Goal: Task Accomplishment & Management: Manage account settings

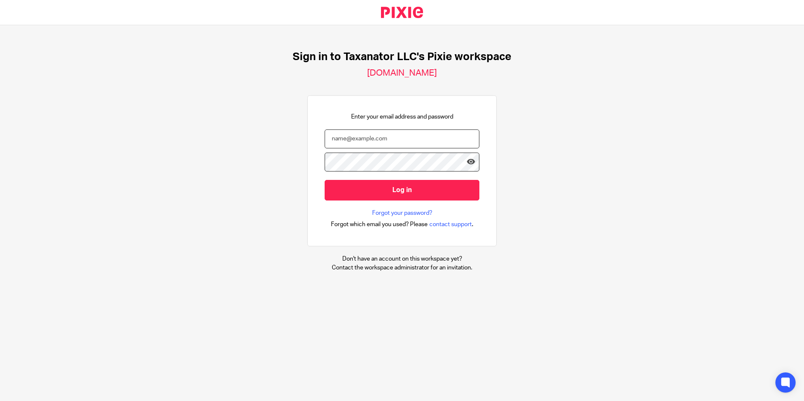
click at [350, 142] on input "email" at bounding box center [402, 138] width 155 height 19
paste input "[EMAIL_ADDRESS][DOMAIN_NAME]"
type input "bharmon@taxn8r.com"
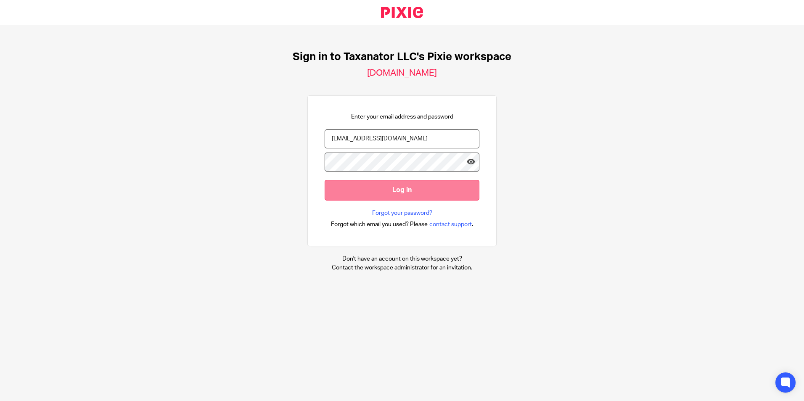
click at [347, 188] on input "Log in" at bounding box center [402, 190] width 155 height 21
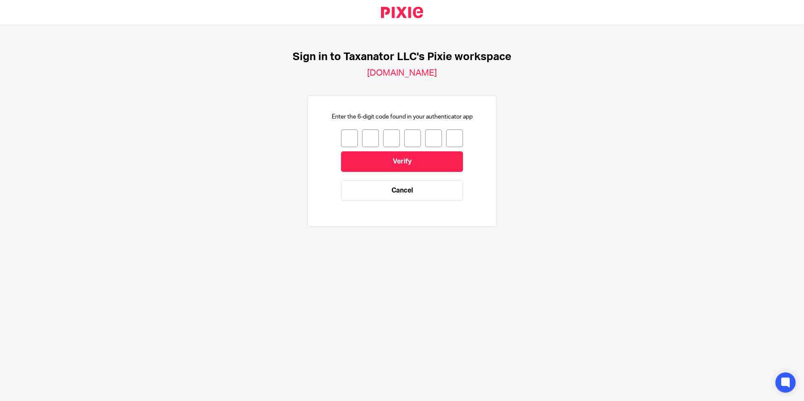
click at [341, 142] on input "number" at bounding box center [349, 138] width 17 height 18
type input "1"
type input "7"
type input "9"
type input "6"
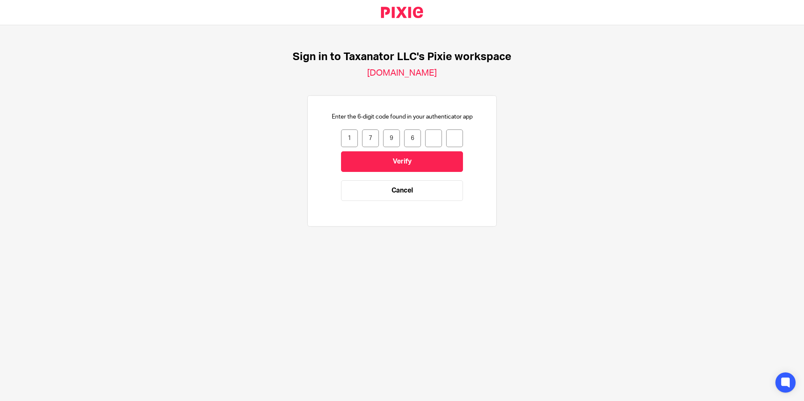
type input "7"
type input "6"
click at [360, 156] on input "Verify" at bounding box center [402, 161] width 122 height 21
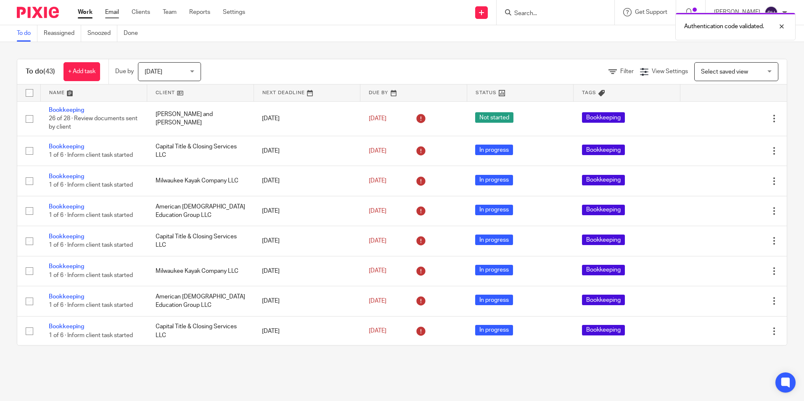
click at [116, 9] on link "Email" at bounding box center [112, 12] width 14 height 8
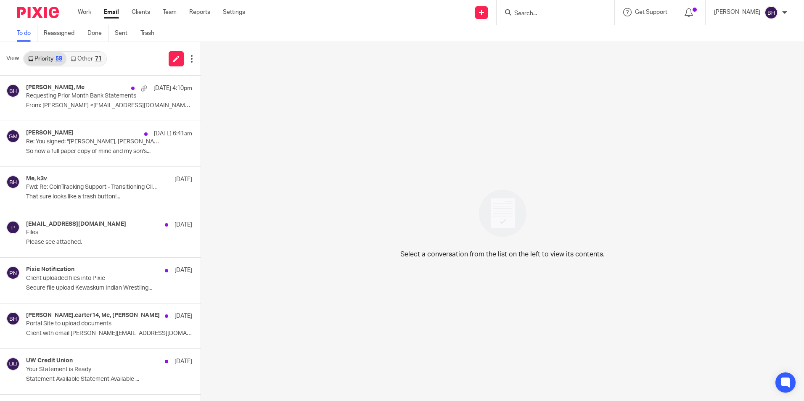
click at [82, 58] on link "Other 71" at bounding box center [85, 58] width 39 height 13
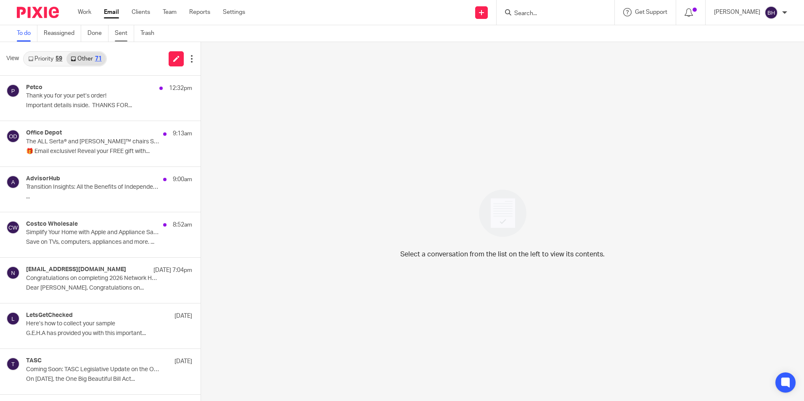
click at [116, 31] on link "Sent" at bounding box center [124, 33] width 19 height 16
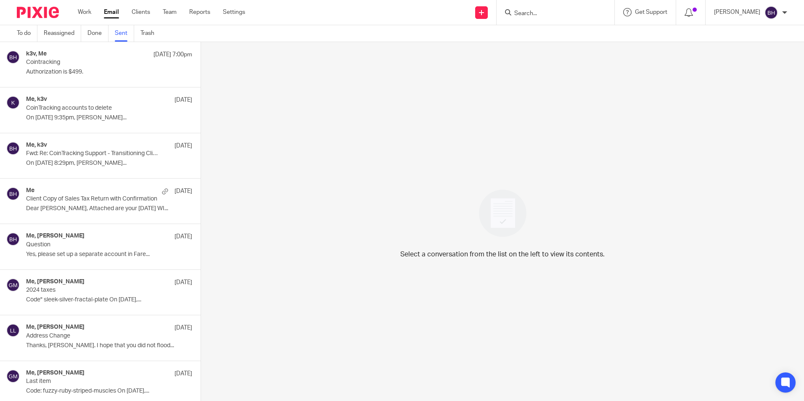
click at [105, 58] on div "k3v, Me [DATE] 7:00pm" at bounding box center [109, 54] width 166 height 8
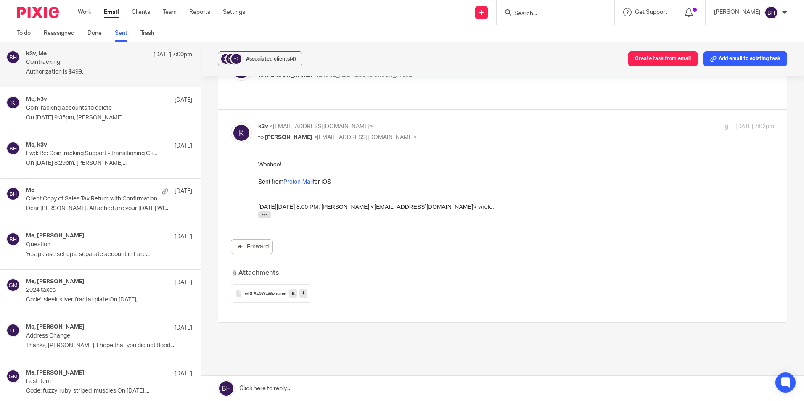
scroll to position [69, 0]
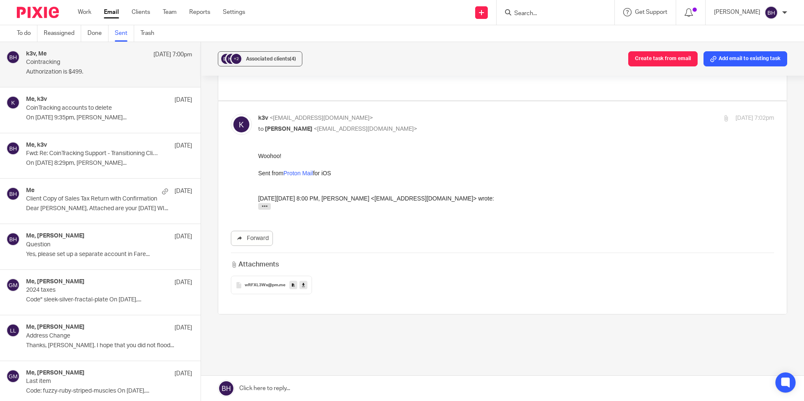
click at [268, 283] on span "wRFXL3Wx@pm" at bounding box center [262, 285] width 34 height 5
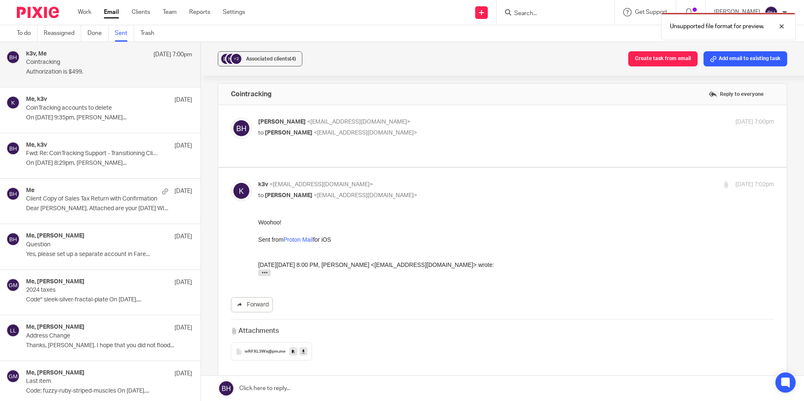
scroll to position [0, 0]
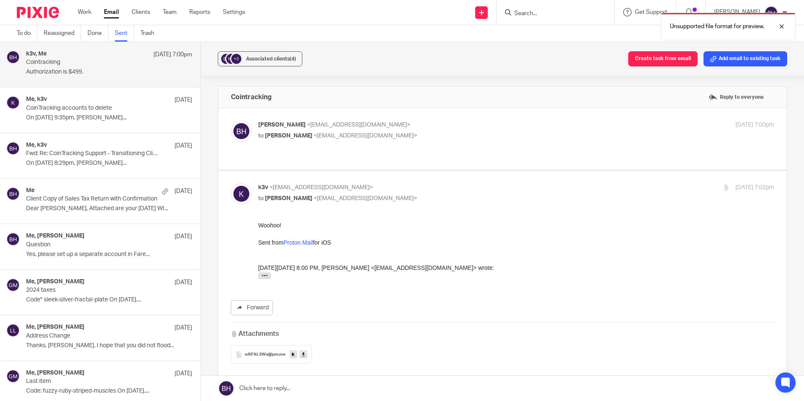
click at [369, 122] on p "Barb Harmon <bharmon@taxn8r.com>" at bounding box center [430, 125] width 344 height 9
checkbox input "true"
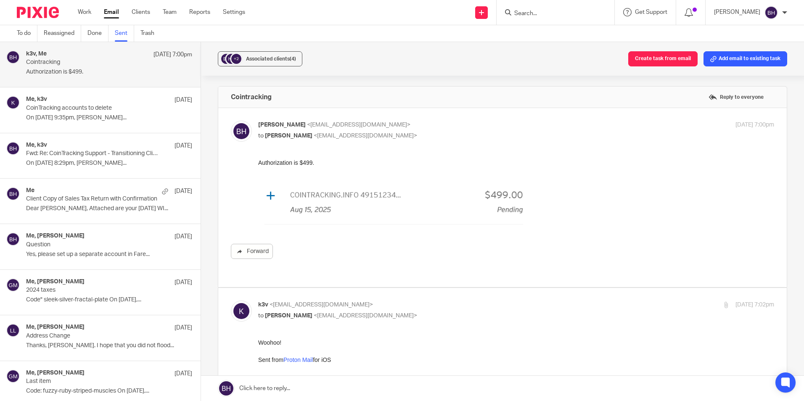
click at [108, 12] on link "Email" at bounding box center [111, 12] width 15 height 8
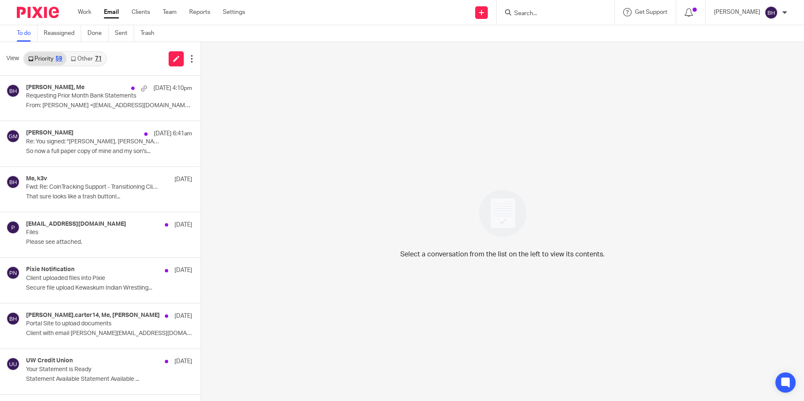
click at [28, 34] on link "To do" at bounding box center [27, 33] width 21 height 16
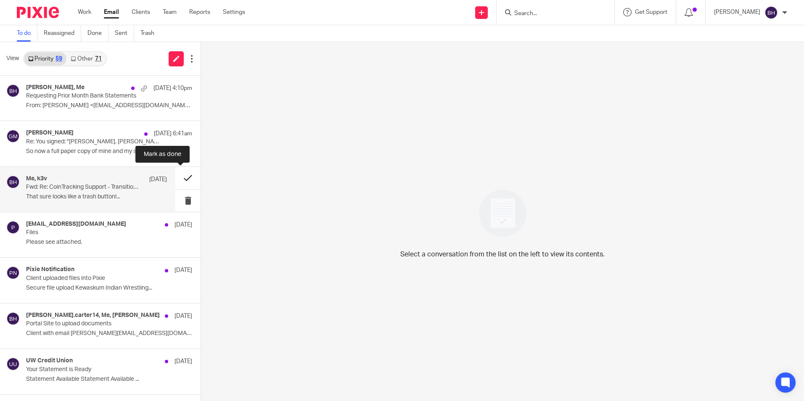
click at [180, 176] on button at bounding box center [187, 178] width 25 height 22
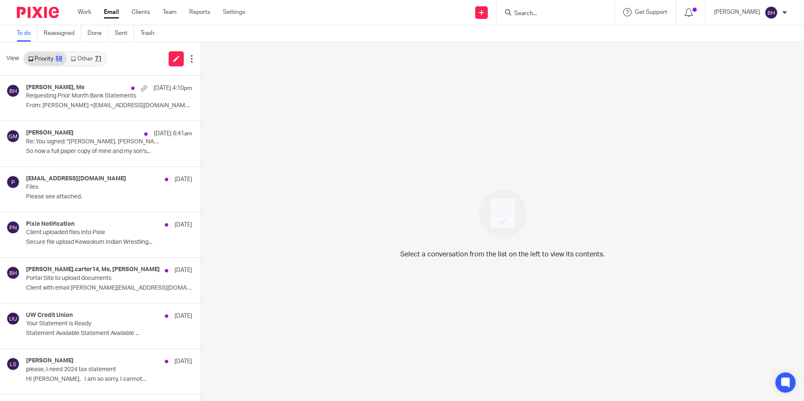
click at [93, 54] on link "Other 71" at bounding box center [85, 58] width 39 height 13
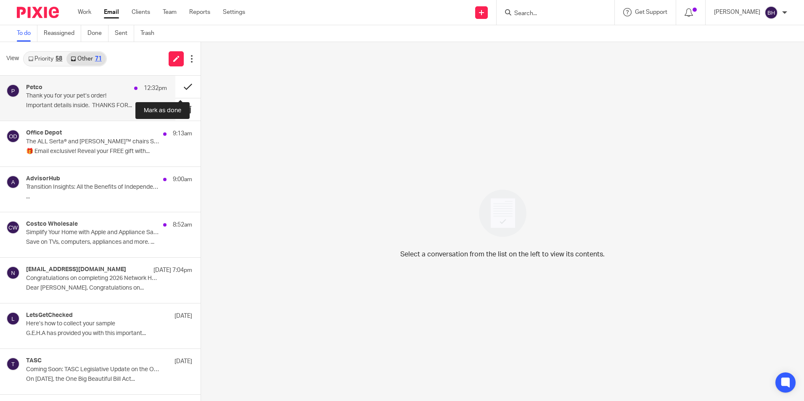
click at [175, 89] on button at bounding box center [187, 87] width 25 height 22
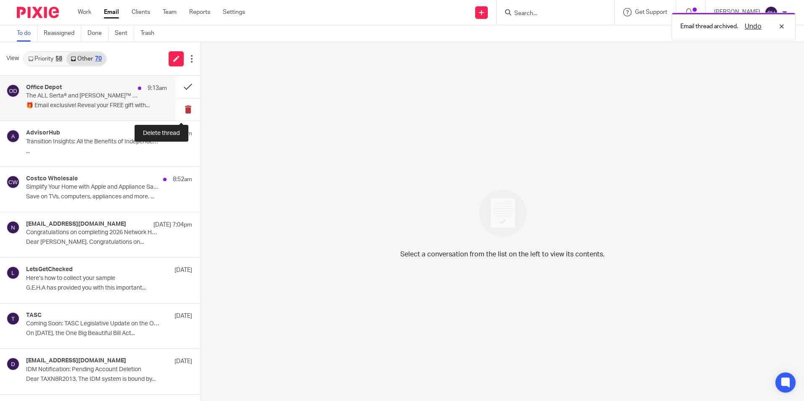
click at [177, 106] on button at bounding box center [187, 109] width 25 height 22
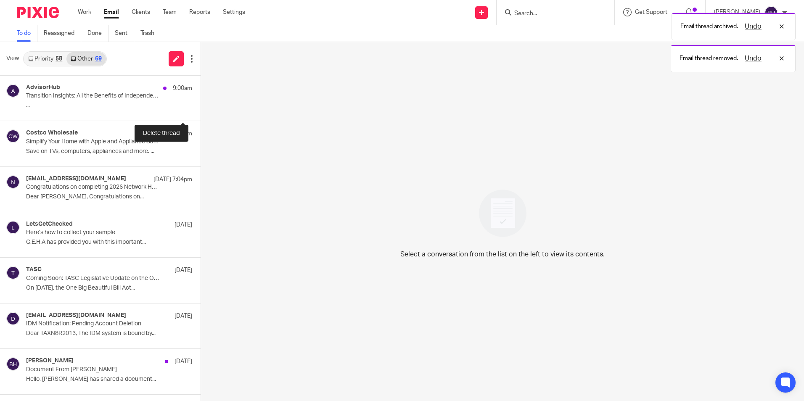
click at [201, 106] on button at bounding box center [204, 109] width 7 height 22
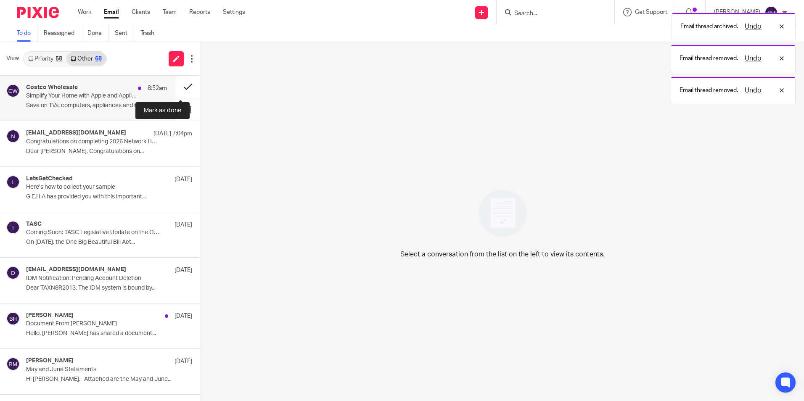
click at [182, 89] on button at bounding box center [187, 87] width 25 height 22
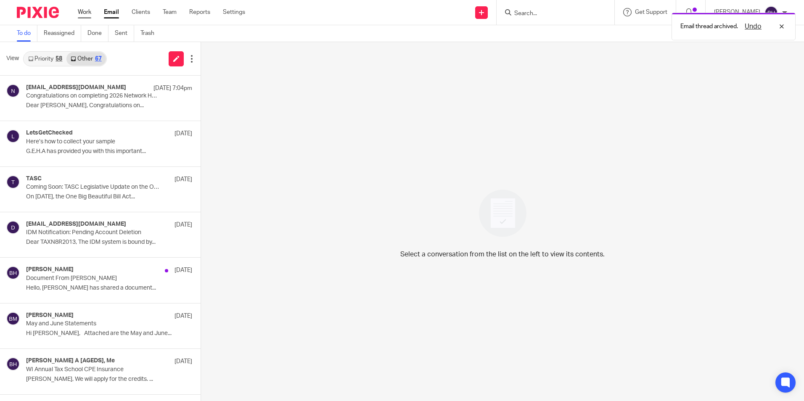
click at [78, 11] on link "Work" at bounding box center [84, 12] width 13 height 8
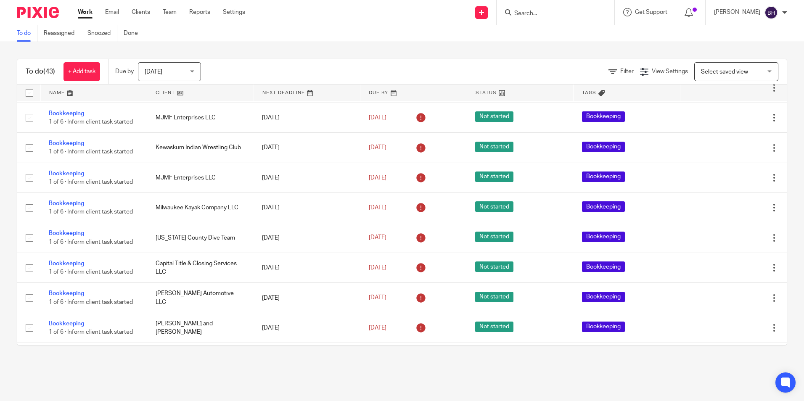
scroll to position [804, 0]
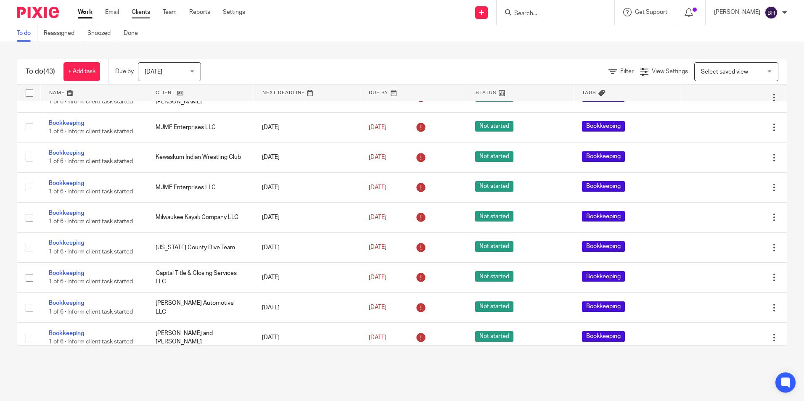
click at [144, 13] on link "Clients" at bounding box center [141, 12] width 18 height 8
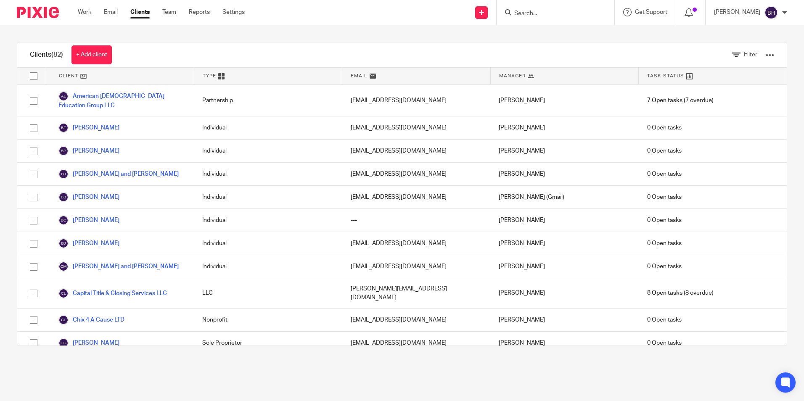
click at [529, 12] on input "Search" at bounding box center [551, 14] width 76 height 8
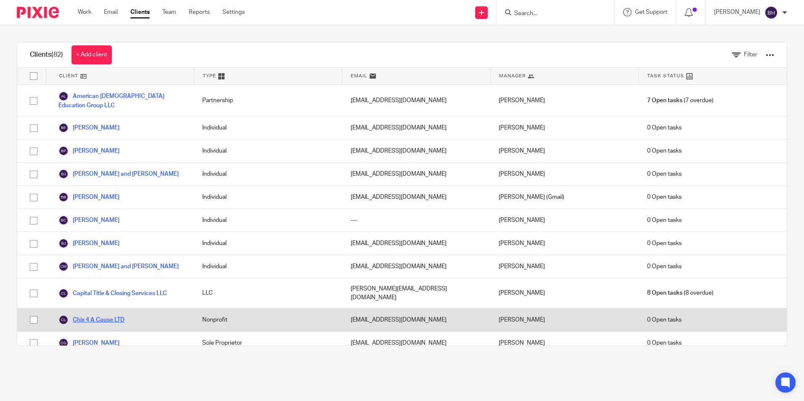
click at [115, 315] on link "Chix 4 A Cause LTD" at bounding box center [91, 320] width 66 height 10
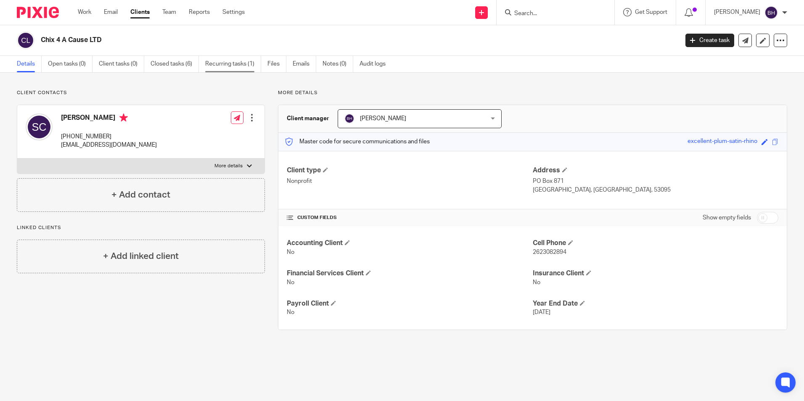
click at [220, 58] on link "Recurring tasks (1)" at bounding box center [233, 64] width 56 height 16
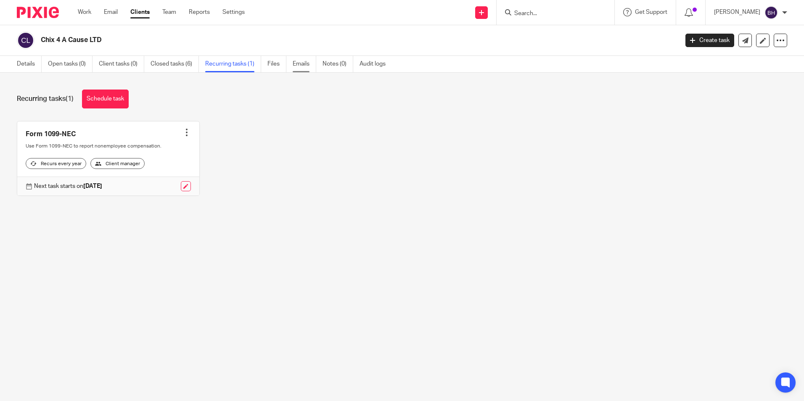
click at [293, 62] on link "Emails" at bounding box center [305, 64] width 24 height 16
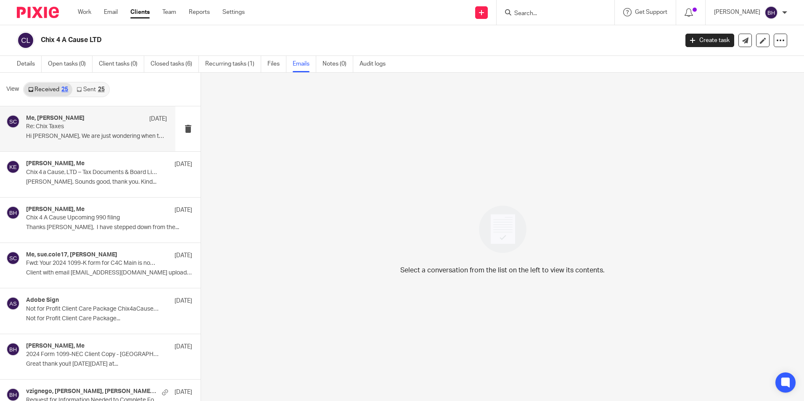
click at [133, 128] on div "Me, Sue Cole Aug 10 Re: Chix Taxes Hi Barb, We are just wondering when the..." at bounding box center [96, 129] width 141 height 28
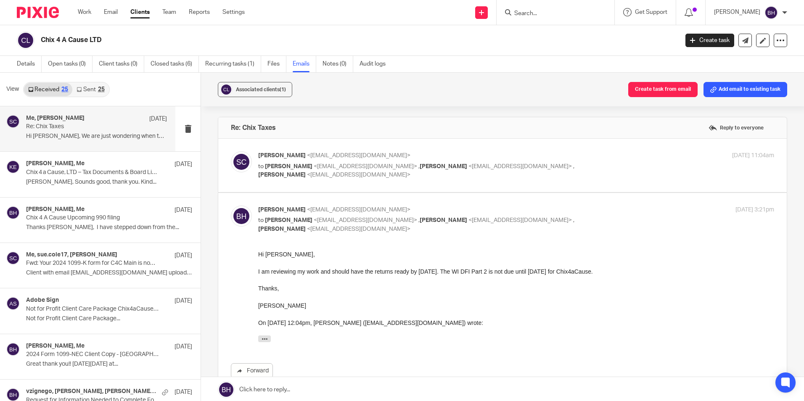
click at [358, 384] on link at bounding box center [502, 389] width 603 height 25
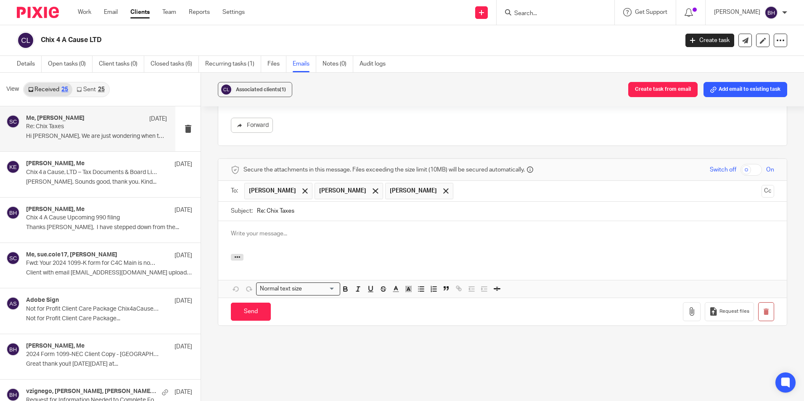
click at [499, 193] on input "text" at bounding box center [607, 191] width 301 height 16
click at [592, 189] on input "text" at bounding box center [643, 191] width 230 height 16
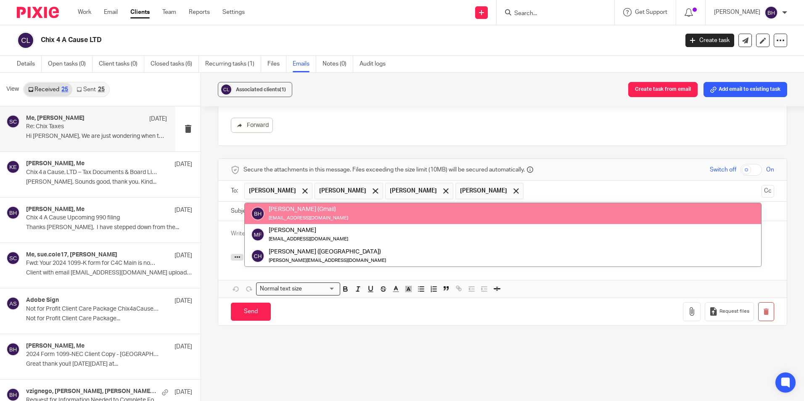
paste input "sheri.schneider@summitcreditunion.com"
type input "sheri.schneider@summitcreditunion.com"
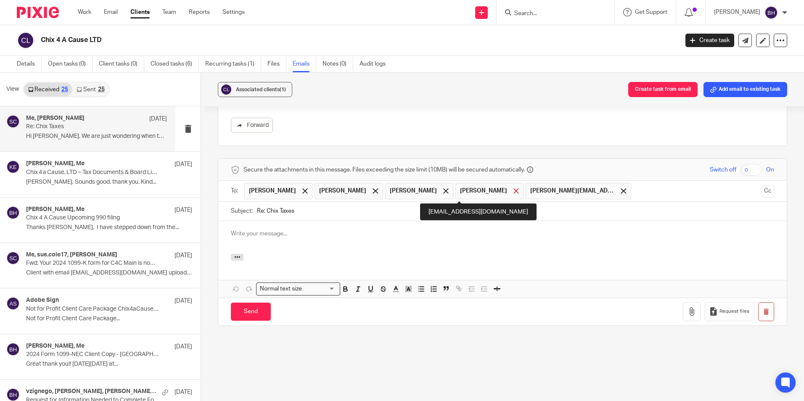
click at [513, 190] on span at bounding box center [515, 190] width 5 height 5
click at [275, 236] on p at bounding box center [502, 234] width 543 height 8
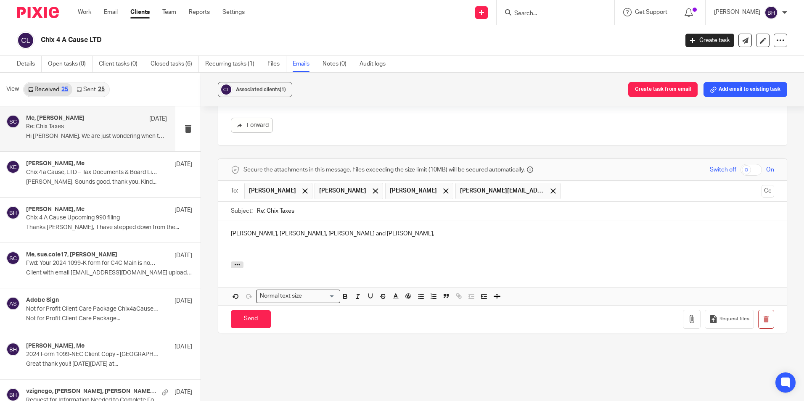
click at [227, 246] on div "Sue, Krystal, Lori and Sheri," at bounding box center [502, 241] width 568 height 40
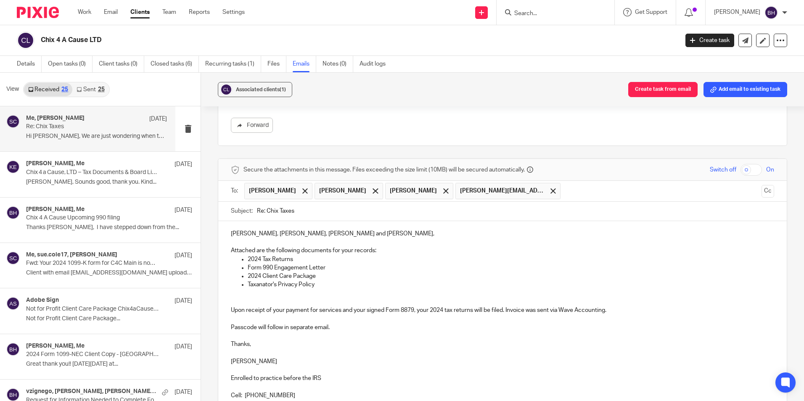
scroll to position [397, 0]
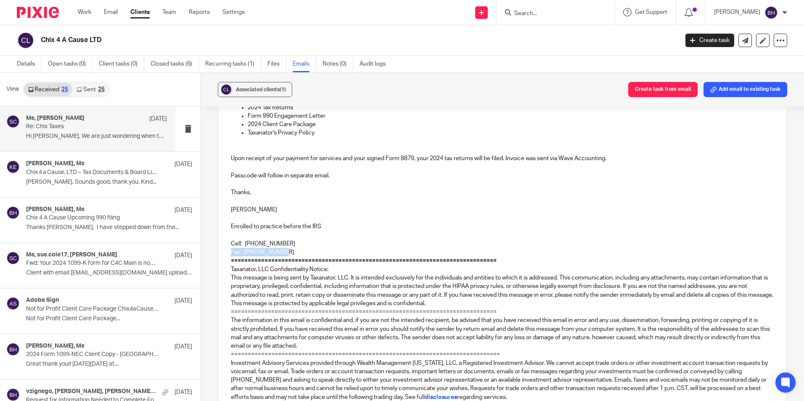
drag, startPoint x: 224, startPoint y: 250, endPoint x: 296, endPoint y: 256, distance: 71.7
click at [296, 256] on div "Sue, Krystal, Lori and Sheri, Attached are the following documents for your rec…" at bounding box center [502, 242] width 568 height 347
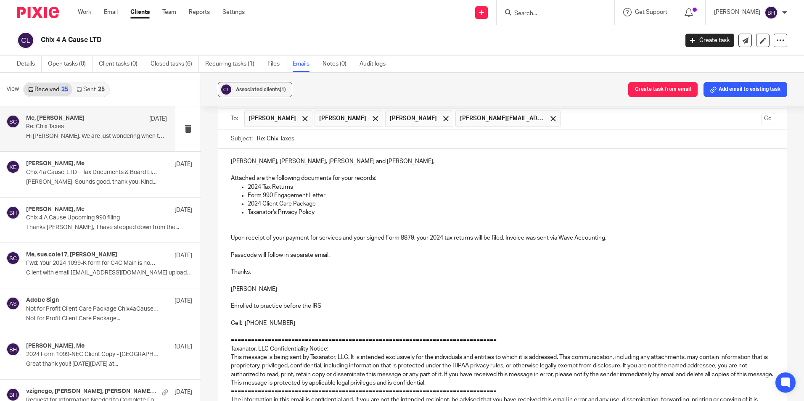
scroll to position [271, 0]
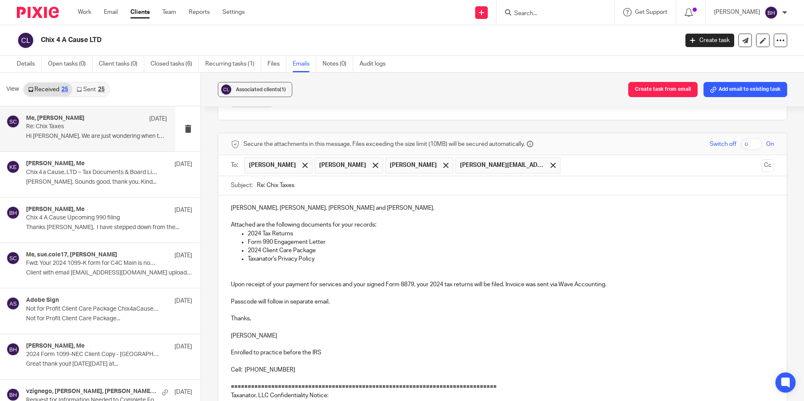
click at [325, 262] on p "Taxanator's Privacy Policy" at bounding box center [511, 259] width 526 height 8
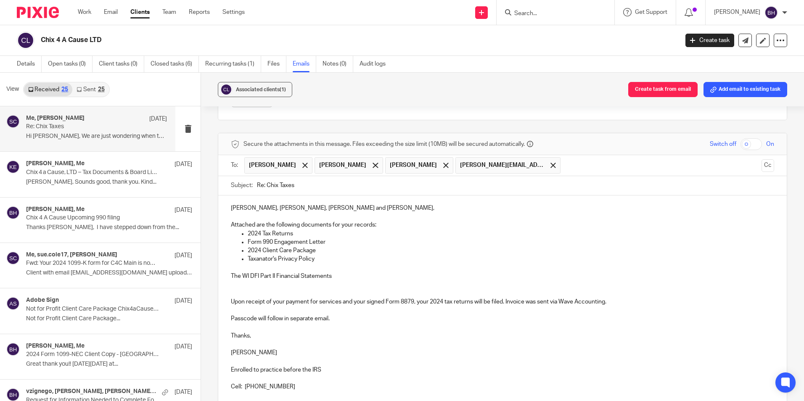
click at [336, 278] on p "The WI DFI Part II Financial Statements" at bounding box center [502, 276] width 543 height 8
click at [333, 277] on p "The WI DFI Part II Financial Statements have been sent to Lori and Sheri via Ad…" at bounding box center [502, 276] width 543 height 8
click at [516, 280] on p "The WI DFI Part II Financial Statements (Form 1952) have been sent to Lori and …" at bounding box center [502, 276] width 543 height 8
click at [508, 286] on p at bounding box center [502, 284] width 543 height 8
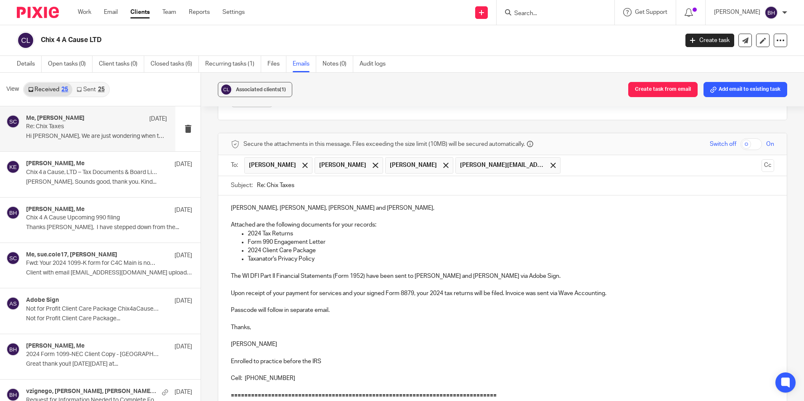
click at [503, 274] on p "The WI DFI Part II Financial Statements (Form 1952) have been sent to Lori and …" at bounding box center [502, 276] width 543 height 8
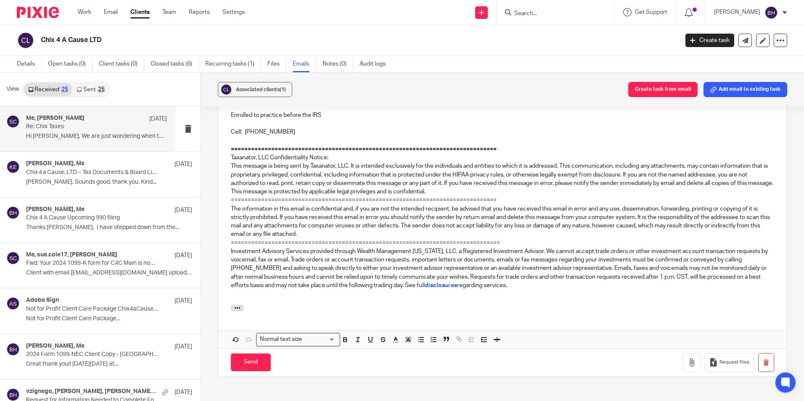
scroll to position [523, 0]
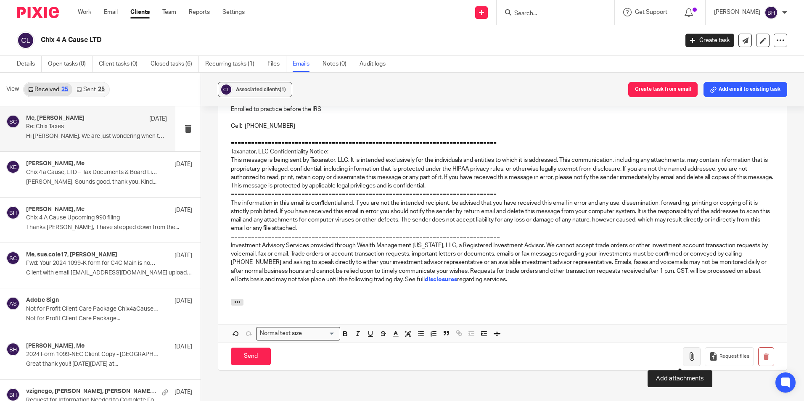
click at [683, 354] on button "button" at bounding box center [692, 356] width 18 height 19
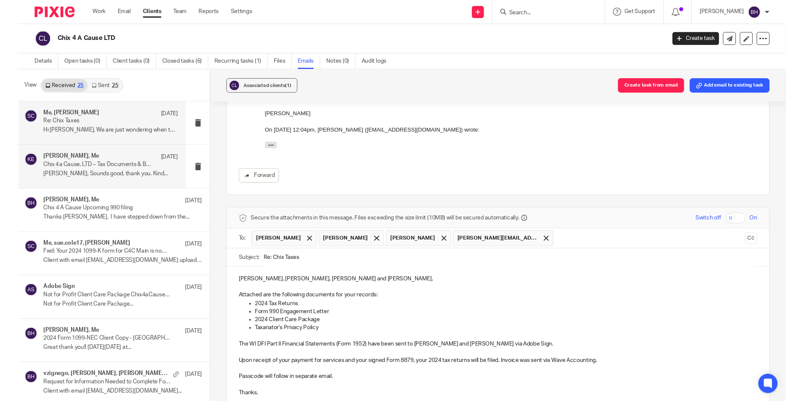
scroll to position [187, 0]
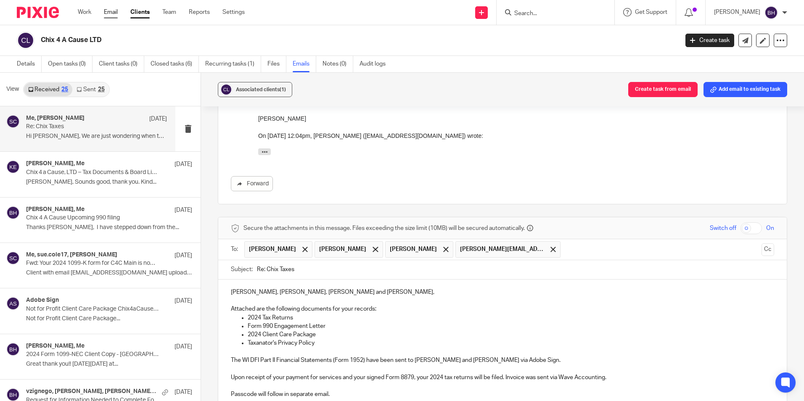
click at [115, 13] on link "Email" at bounding box center [111, 12] width 14 height 8
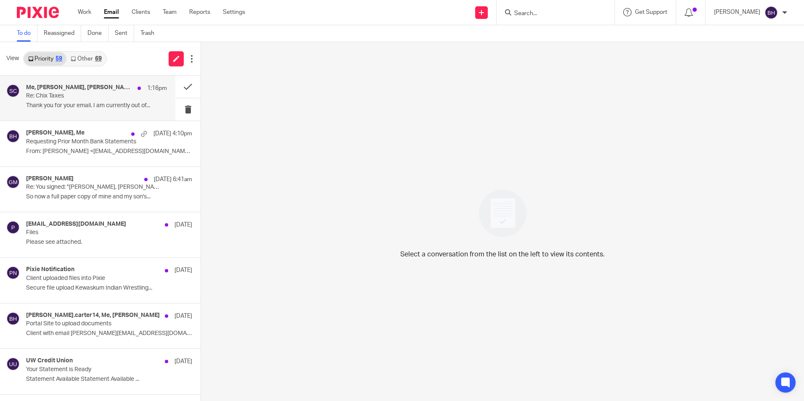
click at [87, 90] on h4 "Me, [PERSON_NAME], [PERSON_NAME]" at bounding box center [79, 87] width 107 height 7
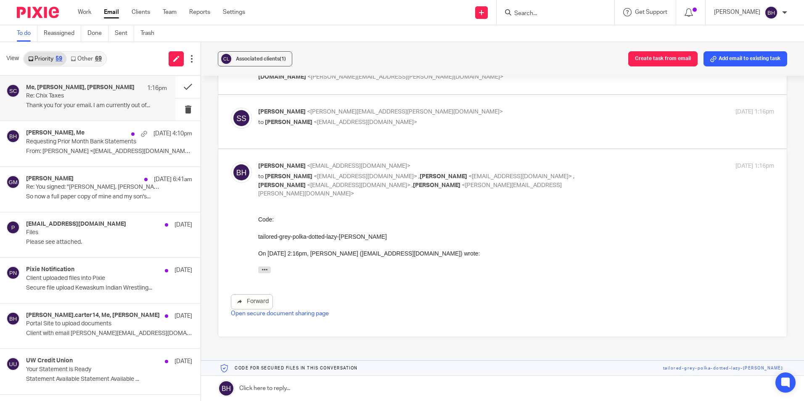
scroll to position [187, 0]
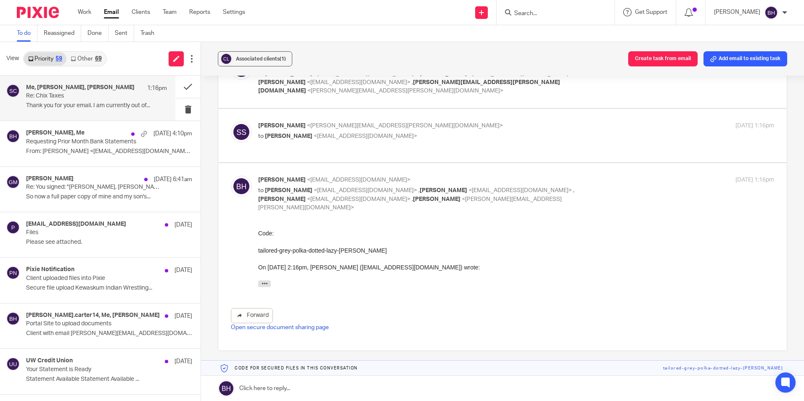
click at [386, 132] on p "to [PERSON_NAME] <[EMAIL_ADDRESS][DOMAIN_NAME]>" at bounding box center [430, 136] width 344 height 9
checkbox input "true"
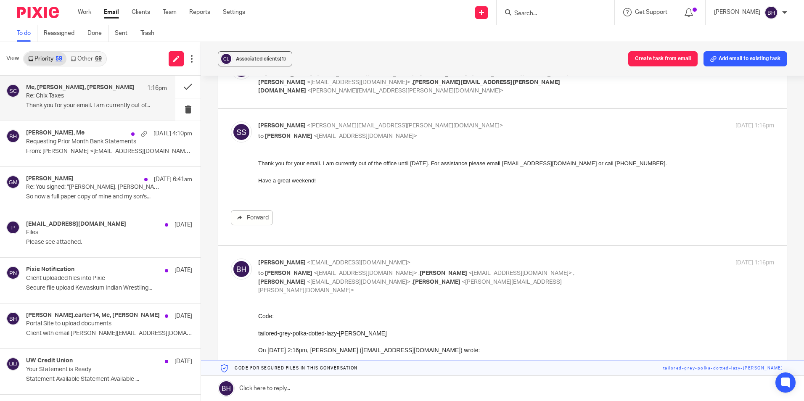
scroll to position [0, 0]
click at [175, 86] on button at bounding box center [187, 87] width 25 height 22
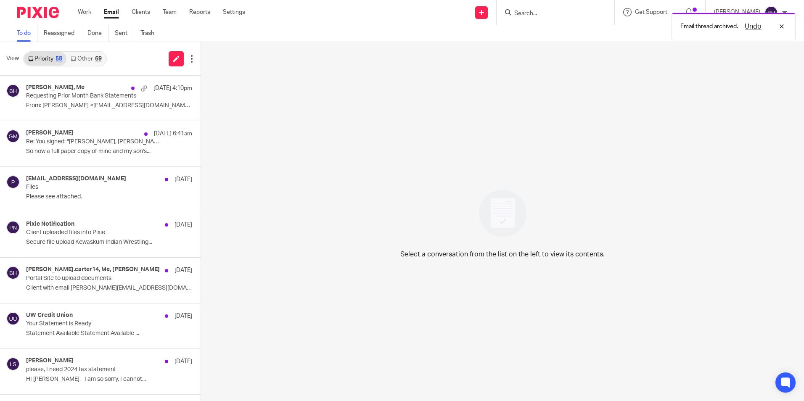
click at [87, 61] on link "Other 69" at bounding box center [85, 58] width 39 height 13
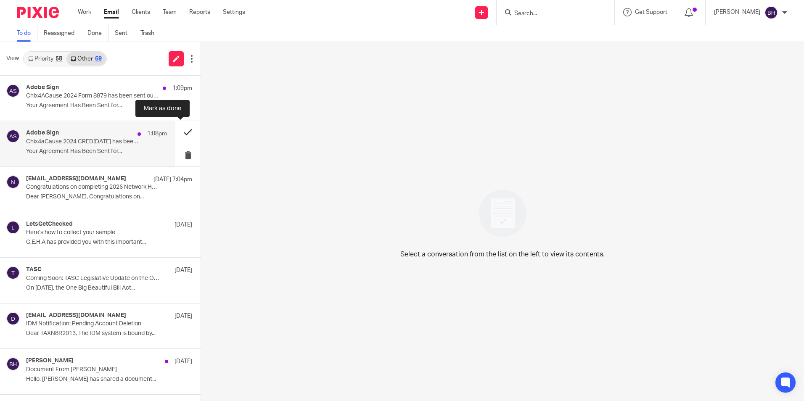
click at [176, 130] on button at bounding box center [187, 132] width 25 height 22
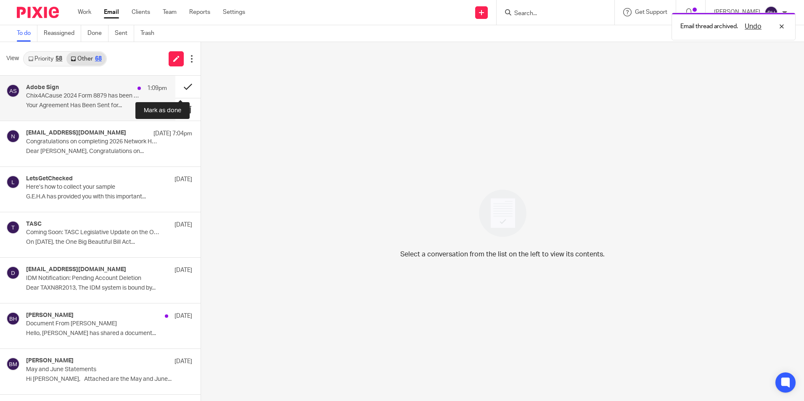
click at [180, 85] on button at bounding box center [187, 87] width 25 height 22
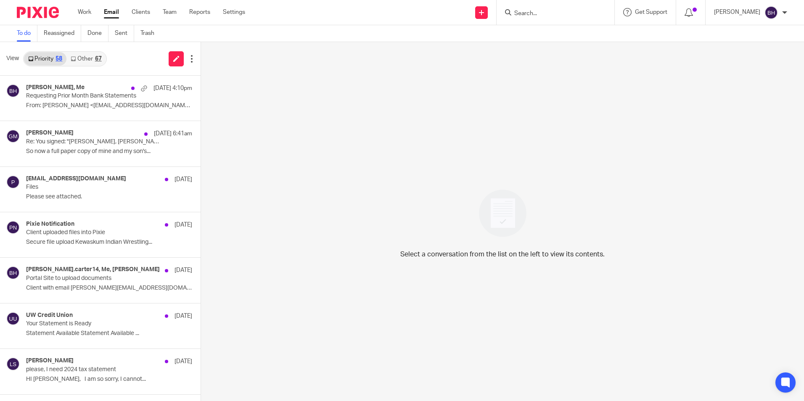
click at [85, 52] on link "Other 67" at bounding box center [85, 58] width 39 height 13
click at [92, 59] on link "Other 67" at bounding box center [85, 58] width 39 height 13
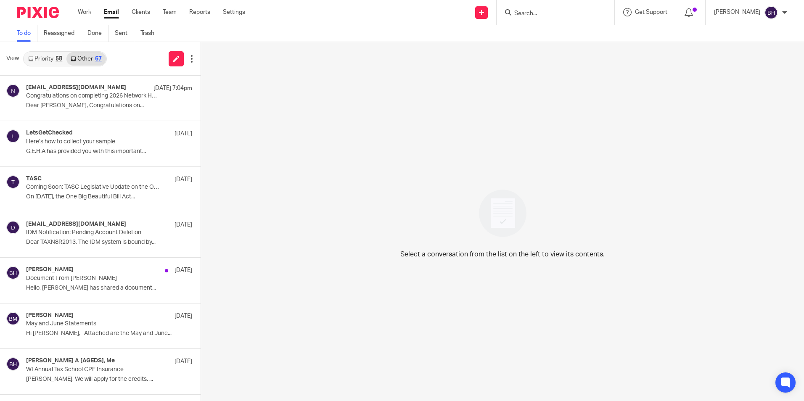
click at [49, 61] on link "Priority 58" at bounding box center [45, 58] width 42 height 13
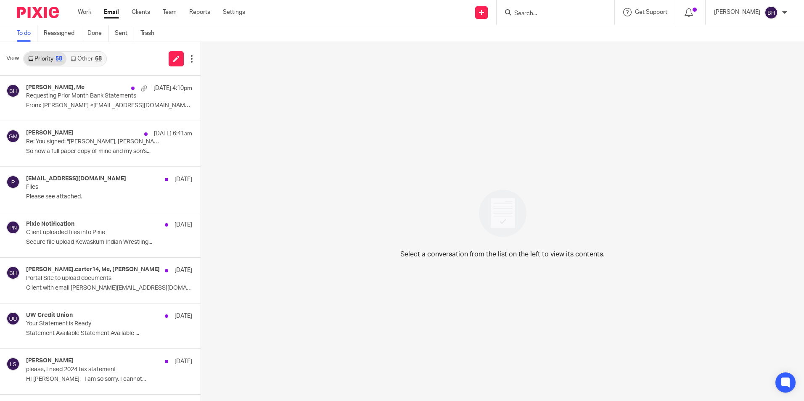
click at [81, 57] on link "Other 68" at bounding box center [85, 58] width 39 height 13
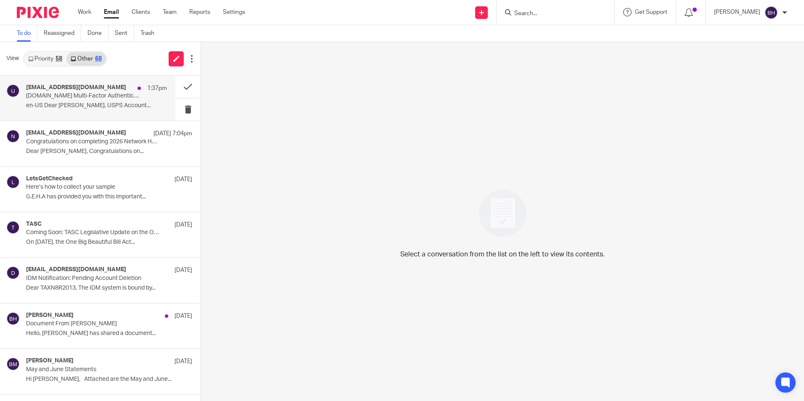
click at [81, 92] on div "USPostalService@usps.com 1:37pm" at bounding box center [96, 88] width 141 height 8
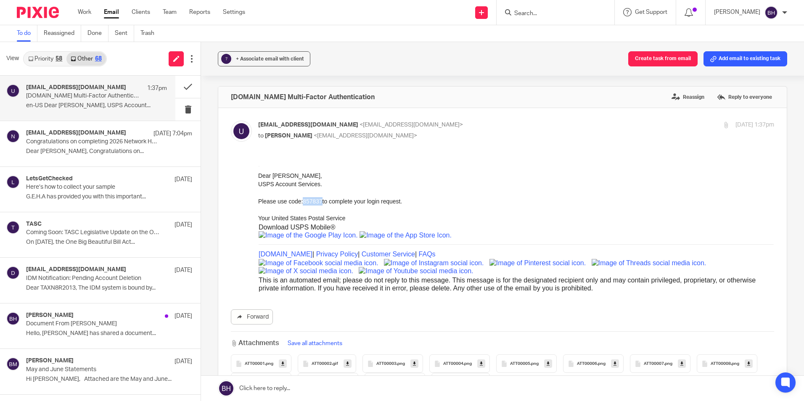
drag, startPoint x: 301, startPoint y: 201, endPoint x: 319, endPoint y: 201, distance: 18.1
click at [319, 201] on p "Please use code: 857837 to complete your login request." at bounding box center [516, 205] width 516 height 17
copy span "857837"
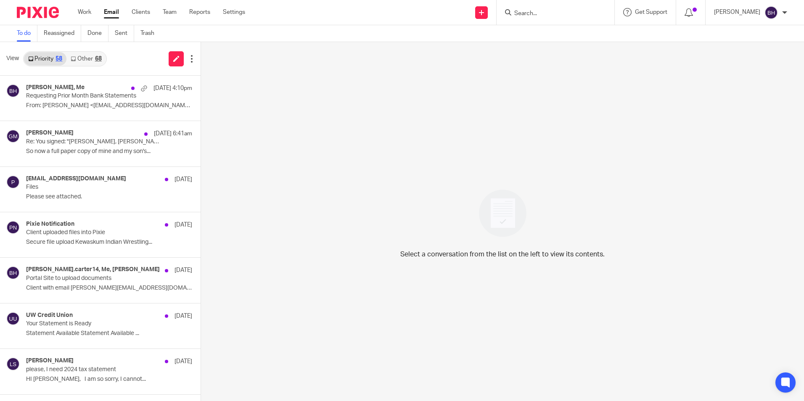
click at [84, 60] on link "Other 68" at bounding box center [85, 58] width 39 height 13
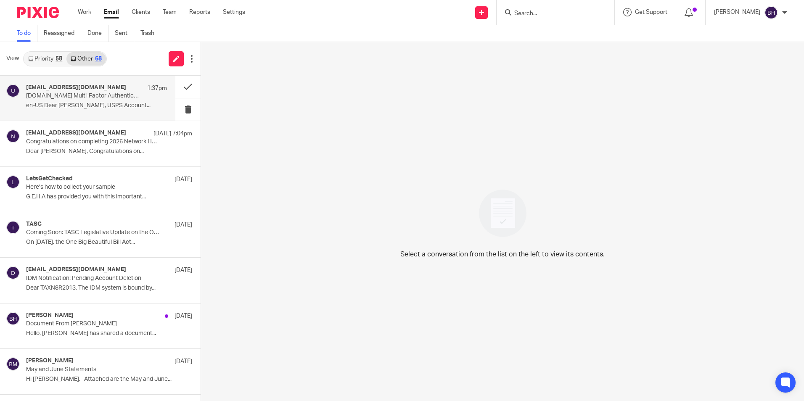
click at [87, 95] on p "[DOMAIN_NAME] Multi-Factor Authentication" at bounding box center [82, 95] width 113 height 7
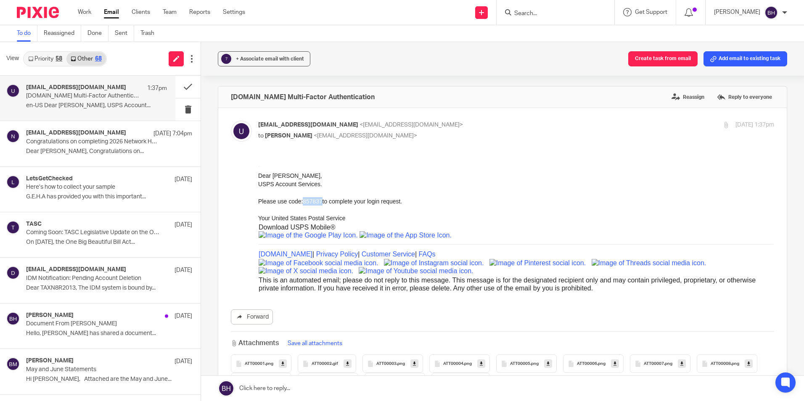
drag, startPoint x: 301, startPoint y: 203, endPoint x: 321, endPoint y: 202, distance: 19.8
click at [321, 202] on p "Please use code: 857837 to complete your login request." at bounding box center [516, 205] width 516 height 17
copy span "857837"
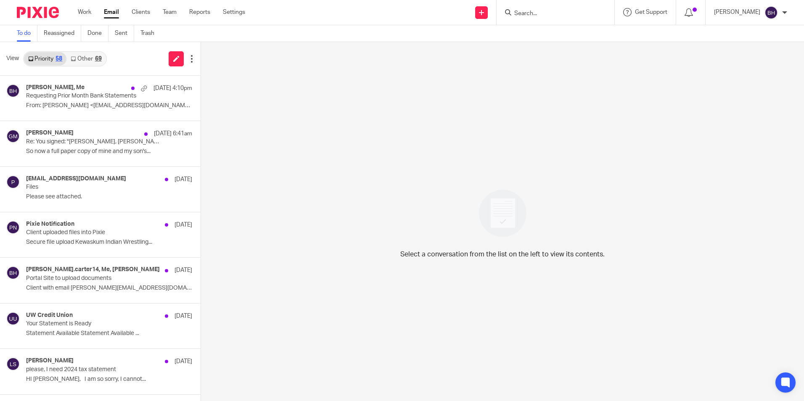
click at [82, 58] on link "Other 69" at bounding box center [85, 58] width 39 height 13
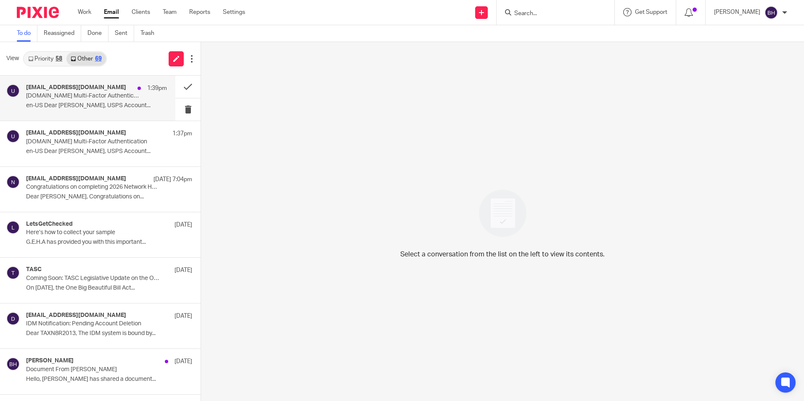
click at [78, 102] on div "[EMAIL_ADDRESS][DOMAIN_NAME] 1:39pm [DOMAIN_NAME] Multi-Factor Authentication e…" at bounding box center [96, 98] width 141 height 28
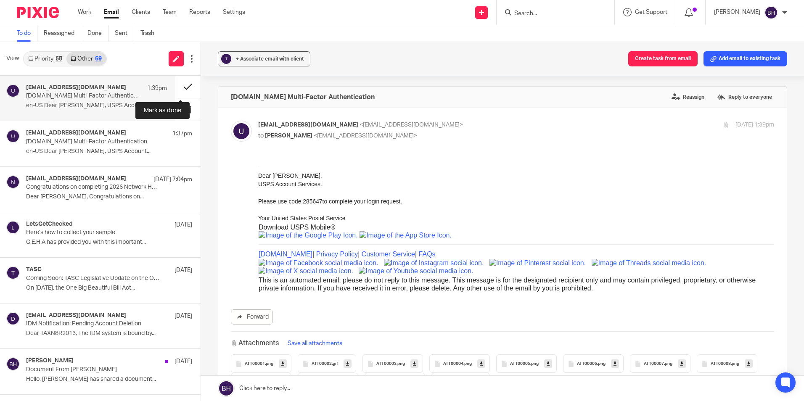
click at [184, 84] on button at bounding box center [187, 87] width 25 height 22
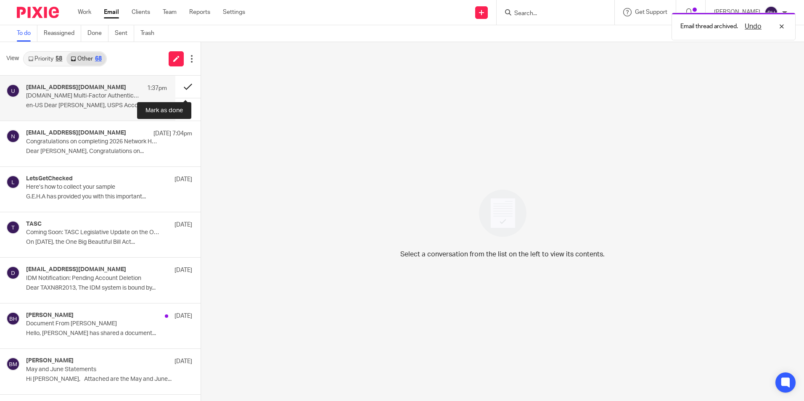
click at [183, 84] on button at bounding box center [187, 87] width 25 height 22
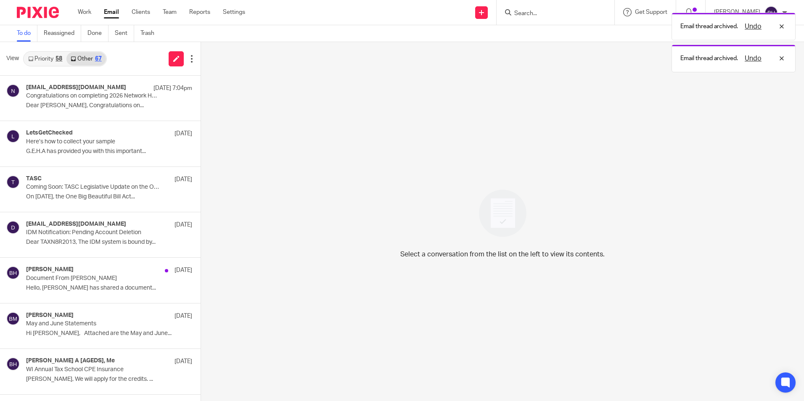
click at [45, 55] on link "Priority 58" at bounding box center [45, 58] width 42 height 13
